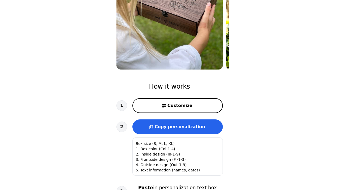
scroll to position [104, 0]
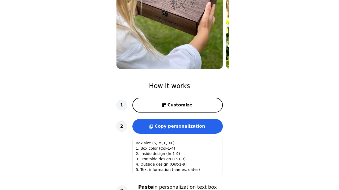
click at [181, 107] on span "Customize" at bounding box center [179, 105] width 25 height 6
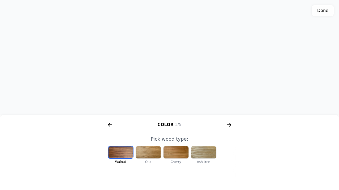
click at [202, 154] on div at bounding box center [203, 152] width 25 height 12
click at [230, 126] on icon "arrow right short" at bounding box center [230, 125] width 2 height 4
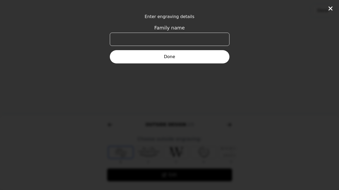
scroll to position [0, 204]
click at [175, 42] on input "Family name" at bounding box center [170, 39] width 120 height 13
type input "Sutherns"
click at [158, 54] on button "Done" at bounding box center [170, 56] width 120 height 13
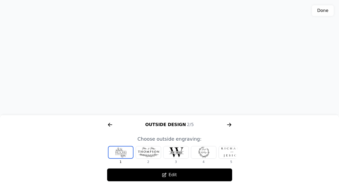
click at [150, 153] on div at bounding box center [148, 152] width 25 height 12
click at [198, 154] on div at bounding box center [203, 152] width 25 height 12
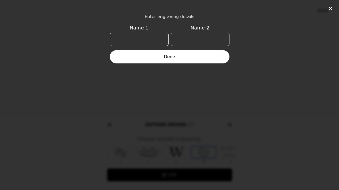
scroll to position [0, 34]
click at [120, 44] on input "Name 1" at bounding box center [139, 39] width 59 height 13
type input "[PERSON_NAME]"
click at [143, 61] on button "Done" at bounding box center [170, 56] width 120 height 13
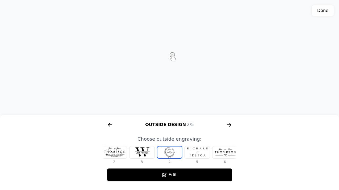
click at [197, 153] on div at bounding box center [197, 152] width 25 height 12
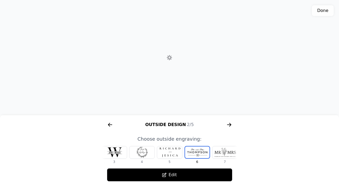
scroll to position [0, 89]
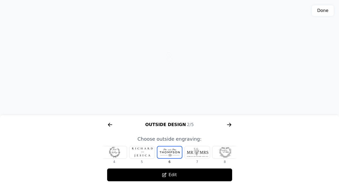
click at [197, 153] on div at bounding box center [197, 152] width 25 height 12
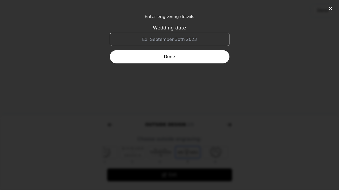
click at [166, 41] on input "Wedding date" at bounding box center [170, 39] width 120 height 13
type input "[DATE]"
click at [168, 64] on div "Enter engraving details Wedding date [DATE] Done" at bounding box center [169, 95] width 339 height 190
click at [170, 59] on button "Done" at bounding box center [170, 56] width 120 height 13
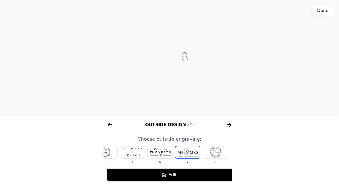
click at [112, 125] on icon "arrow right short" at bounding box center [110, 125] width 9 height 9
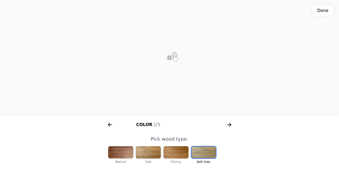
scroll to position [0, 68]
click at [230, 124] on icon "arrow right short" at bounding box center [229, 125] width 9 height 9
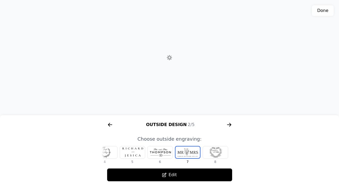
scroll to position [0, 204]
click at [132, 152] on div at bounding box center [132, 152] width 25 height 12
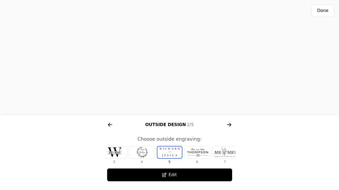
click at [139, 153] on div at bounding box center [141, 152] width 25 height 12
click at [117, 152] on div at bounding box center [114, 152] width 25 height 12
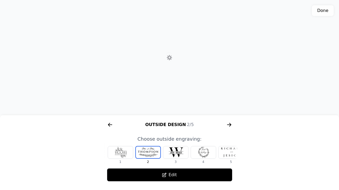
scroll to position [0, 0]
click at [210, 154] on div at bounding box center [203, 152] width 25 height 12
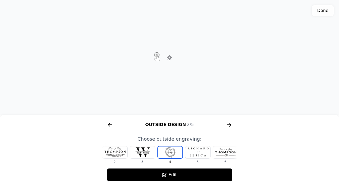
scroll to position [0, 34]
click at [112, 152] on div at bounding box center [114, 152] width 25 height 12
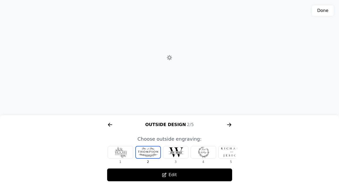
scroll to position [0, 0]
click at [114, 152] on div at bounding box center [120, 152] width 25 height 12
click at [149, 155] on div at bounding box center [148, 152] width 25 height 12
click at [167, 174] on button "Edit" at bounding box center [169, 174] width 125 height 13
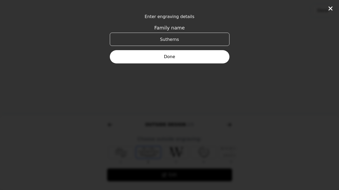
click at [180, 59] on button "Done" at bounding box center [170, 56] width 120 height 13
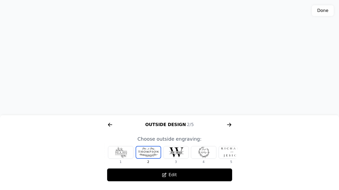
scroll to position [96, 0]
click at [230, 127] on icon "arrow right short" at bounding box center [229, 125] width 9 height 9
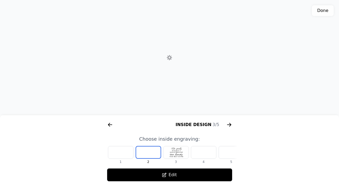
scroll to position [0, 340]
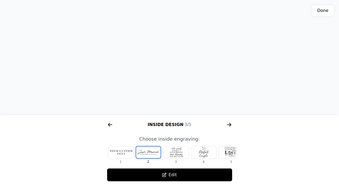
click at [177, 151] on div at bounding box center [175, 152] width 25 height 12
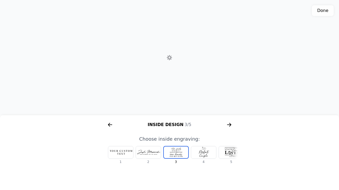
scroll to position [0, 6]
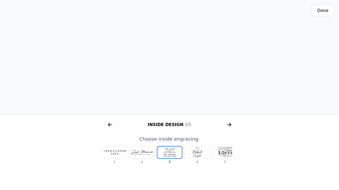
click at [136, 154] on div at bounding box center [141, 152] width 25 height 12
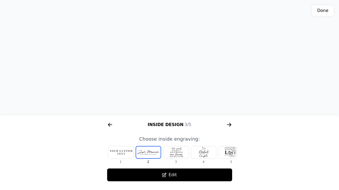
click at [170, 49] on div "3D model. Use mouse, touch or arrow keys to move." at bounding box center [169, 57] width 339 height 115
click at [230, 124] on icon "arrow right short" at bounding box center [230, 125] width 2 height 4
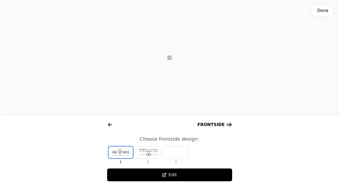
scroll to position [0, 476]
click at [152, 154] on div at bounding box center [148, 152] width 25 height 12
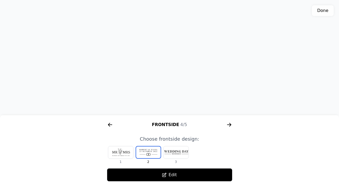
click at [231, 127] on icon "arrow right short" at bounding box center [229, 125] width 9 height 9
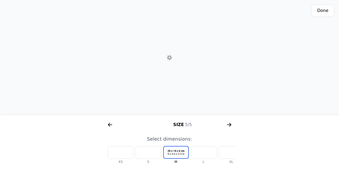
scroll to position [0, 612]
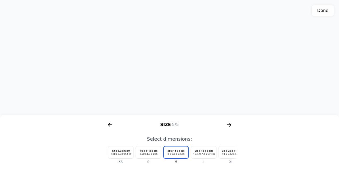
click at [229, 159] on div "XL" at bounding box center [231, 155] width 26 height 18
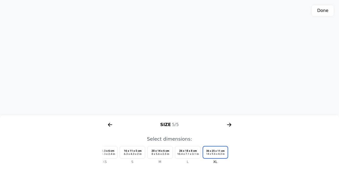
click at [109, 124] on icon "arrow right short" at bounding box center [110, 125] width 9 height 9
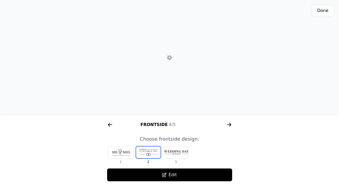
scroll to position [0, 476]
click at [229, 126] on icon "arrow right short" at bounding box center [229, 125] width 9 height 9
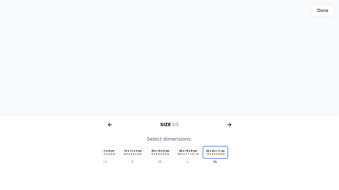
scroll to position [127, 0]
click at [191, 62] on div "3D model. Use mouse, touch or arrow keys to move." at bounding box center [169, 57] width 339 height 115
drag, startPoint x: 154, startPoint y: 59, endPoint x: 163, endPoint y: 64, distance: 10.0
click at [163, 64] on div "3D model. Use mouse, touch or arrow keys to move." at bounding box center [169, 57] width 339 height 115
click at [230, 123] on icon "arrow right short" at bounding box center [229, 125] width 9 height 9
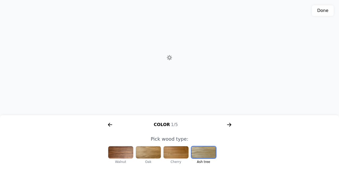
scroll to position [0, 68]
click at [230, 124] on icon "arrow right short" at bounding box center [230, 125] width 2 height 4
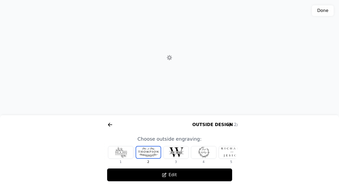
scroll to position [0, 204]
click at [230, 124] on icon "arrow right short" at bounding box center [229, 125] width 9 height 9
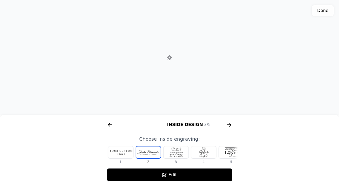
scroll to position [0, 340]
click at [125, 155] on div at bounding box center [120, 152] width 25 height 12
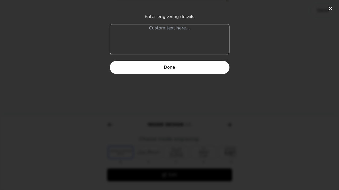
click at [174, 41] on textarea at bounding box center [170, 39] width 120 height 30
type textarea "Just married"
click at [183, 63] on button "Done" at bounding box center [170, 67] width 120 height 13
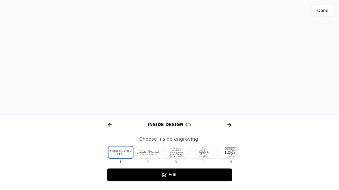
click at [229, 127] on icon "arrow right short" at bounding box center [229, 125] width 9 height 9
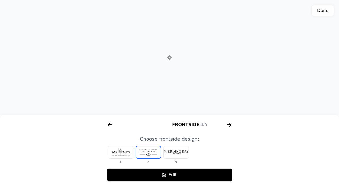
scroll to position [0, 476]
click at [109, 125] on icon "arrow right short" at bounding box center [110, 125] width 4 height 1
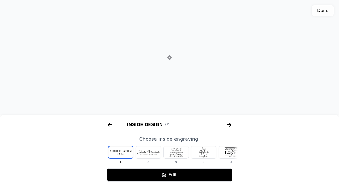
scroll to position [0, 340]
click at [229, 149] on div at bounding box center [231, 152] width 25 height 12
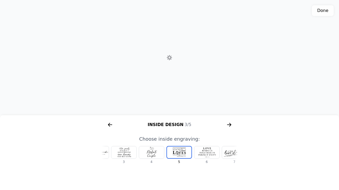
scroll to position [0, 62]
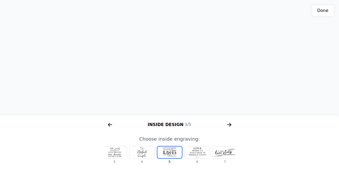
click at [198, 154] on div at bounding box center [197, 152] width 25 height 12
click at [199, 154] on div at bounding box center [197, 152] width 25 height 12
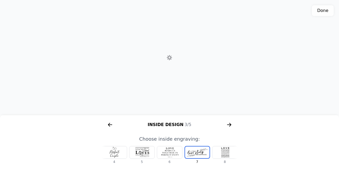
scroll to position [0, 117]
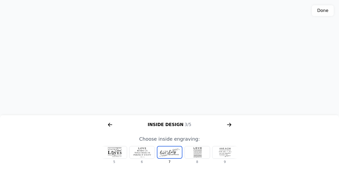
click at [199, 154] on div at bounding box center [197, 152] width 25 height 12
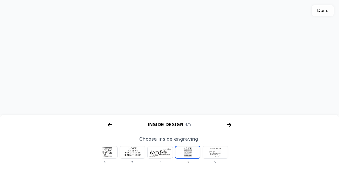
click at [214, 153] on div at bounding box center [215, 152] width 25 height 12
click at [108, 152] on div at bounding box center [104, 152] width 25 height 12
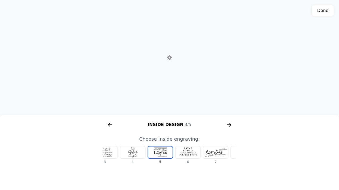
scroll to position [0, 62]
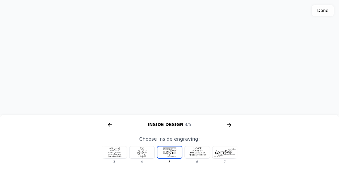
click at [224, 152] on div at bounding box center [224, 152] width 25 height 12
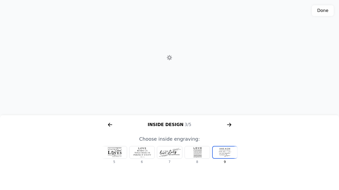
scroll to position [0, 126]
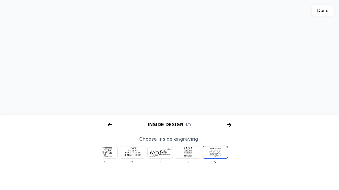
click at [116, 150] on div at bounding box center [104, 152] width 25 height 12
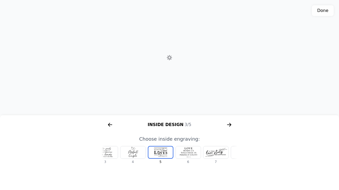
scroll to position [0, 62]
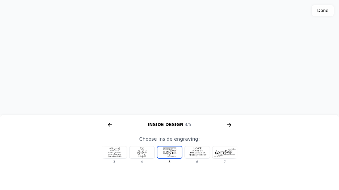
click at [122, 154] on div at bounding box center [114, 152] width 25 height 12
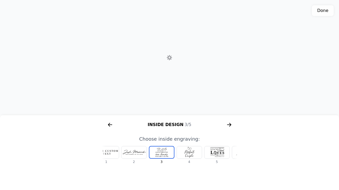
scroll to position [0, 6]
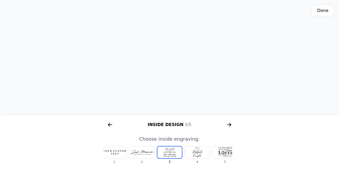
click at [129, 157] on div at bounding box center [142, 152] width 26 height 13
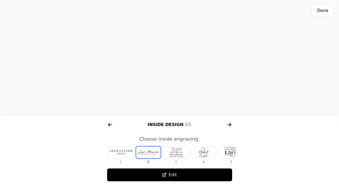
click at [229, 127] on icon "arrow right short" at bounding box center [229, 125] width 9 height 9
click at [230, 127] on icon "arrow right short" at bounding box center [229, 125] width 9 height 9
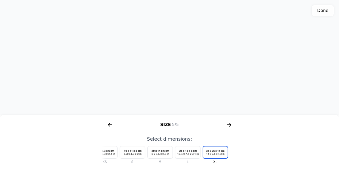
click at [230, 127] on icon "arrow right short" at bounding box center [229, 125] width 9 height 9
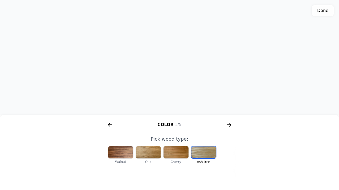
scroll to position [171, 0]
click at [320, 7] on button "Done" at bounding box center [323, 10] width 22 height 11
type textarea "Box size: XL 1. Box color: Col-4 (Ash tree) 2. Inside design: In-2 3. Frontside…"
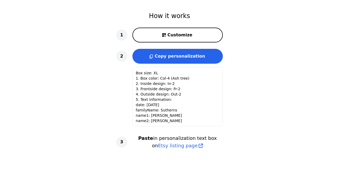
scroll to position [192, 0]
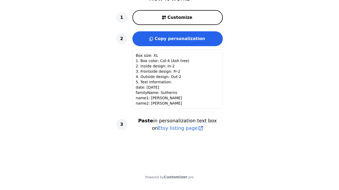
click at [171, 101] on textarea "Box size: XL 1. Box color: Col-4 (Ash tree) 2. Inside design: In-2 3. Frontside…" at bounding box center [177, 79] width 90 height 60
click at [160, 104] on textarea "Box size: XL 1. Box color: Col-4 (Ash tree) 2. Inside design: In-2 3. Frontside…" at bounding box center [177, 79] width 90 height 60
drag, startPoint x: 160, startPoint y: 104, endPoint x: 128, endPoint y: 43, distance: 69.1
click at [128, 43] on div "2 Copy personalization Box size: XL 1. Box color: Col-4 (Ash tree) 2. Inside de…" at bounding box center [169, 70] width 106 height 79
